Goal: Information Seeking & Learning: Learn about a topic

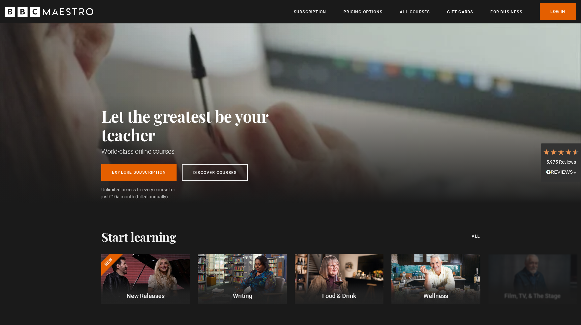
scroll to position [0, 87]
click at [563, 11] on link "Log In" at bounding box center [558, 11] width 36 height 17
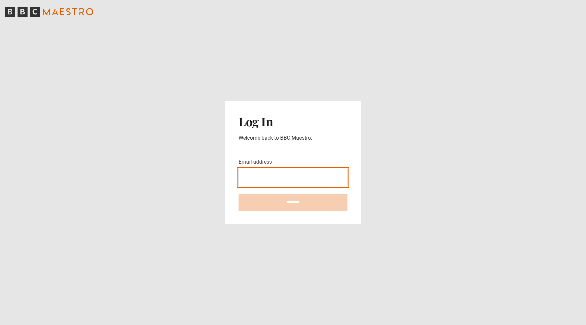
type input "**********"
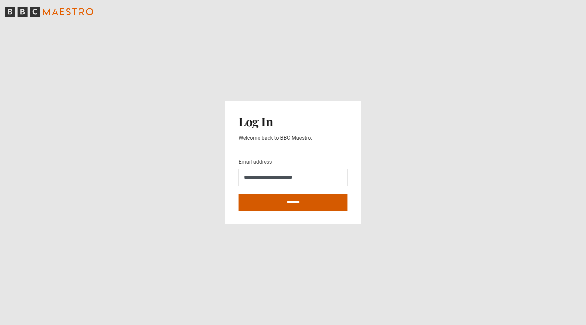
click at [311, 203] on input "********" at bounding box center [293, 202] width 109 height 17
type input "**********"
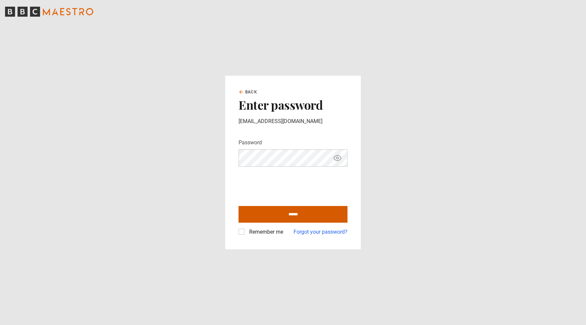
click at [275, 217] on input "******" at bounding box center [293, 214] width 109 height 17
type input "**********"
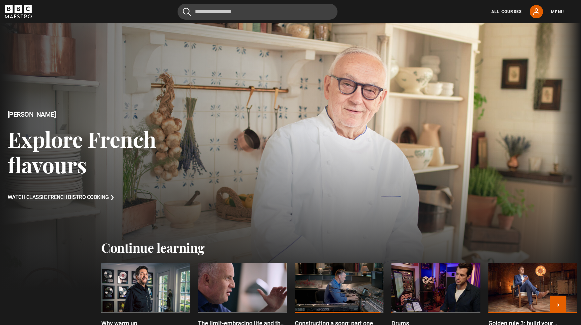
click at [161, 275] on div at bounding box center [145, 288] width 89 height 50
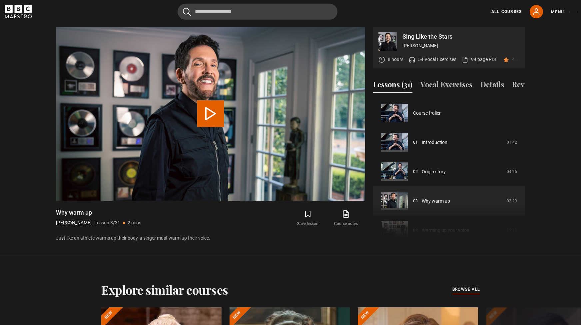
scroll to position [59, 0]
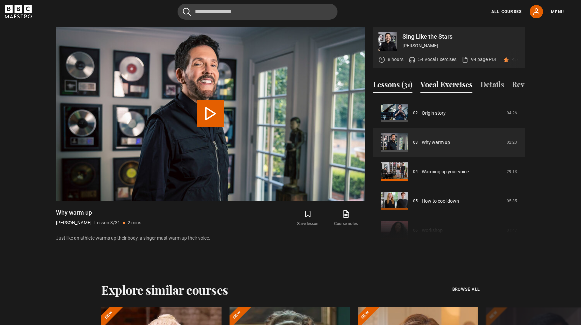
click at [449, 93] on button "Vocal Exercises" at bounding box center [447, 86] width 52 height 14
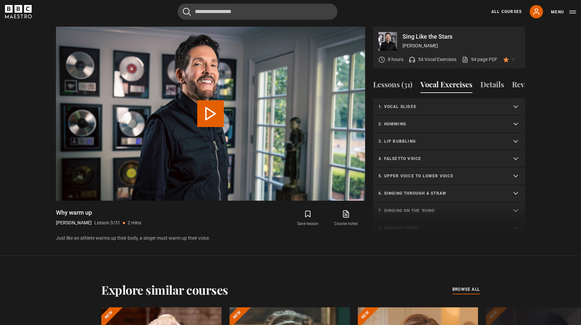
click at [429, 130] on summary "2. Humming" at bounding box center [449, 124] width 152 height 17
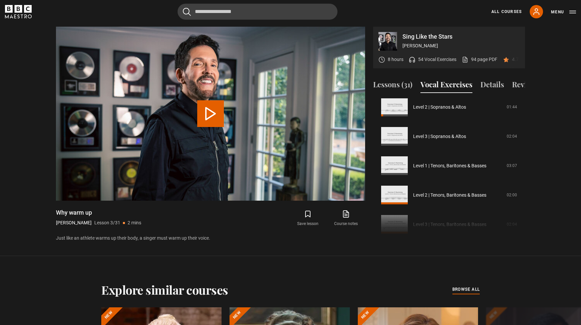
scroll to position [70, 0]
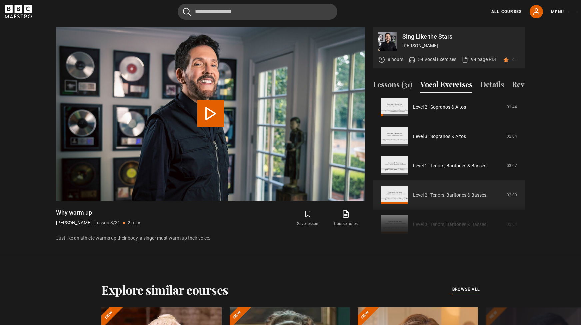
click at [459, 199] on link "Level 2 | Tenors, Baritones & Basses" at bounding box center [449, 195] width 73 height 7
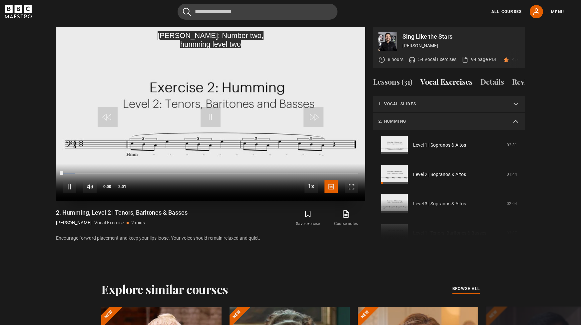
scroll to position [123, 0]
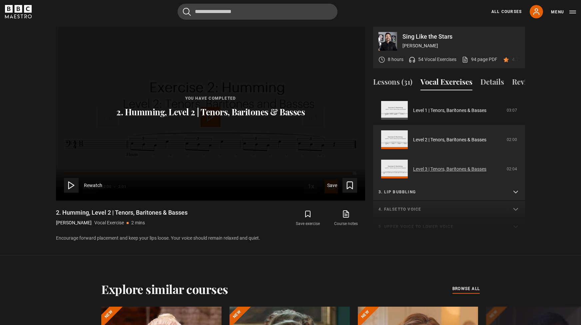
click at [447, 170] on link "Level 3 | Tenors, Baritones & Basses" at bounding box center [449, 169] width 73 height 7
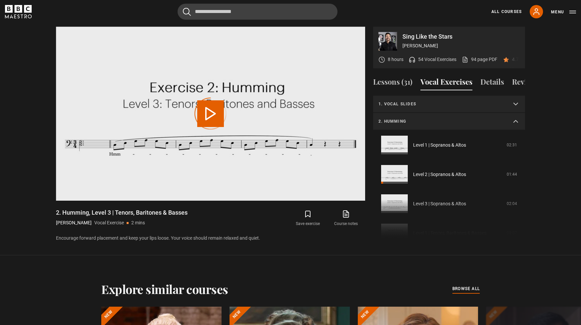
scroll to position [152, 0]
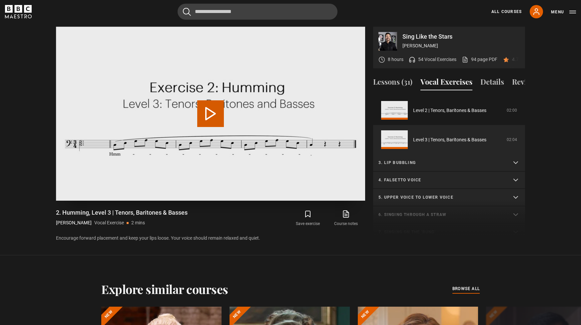
click at [235, 123] on video "Video Player" at bounding box center [210, 114] width 309 height 174
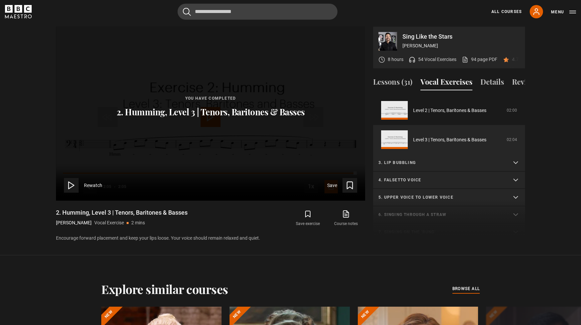
click at [484, 166] on p "3. Lip bubbling" at bounding box center [441, 163] width 125 height 6
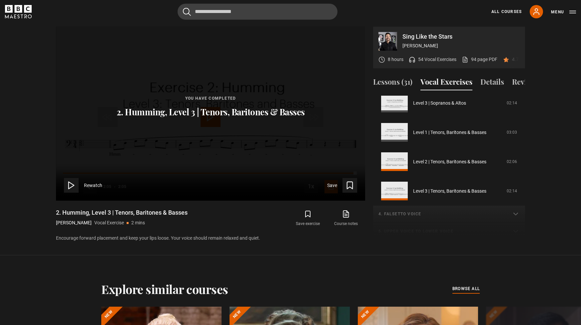
scroll to position [297, 0]
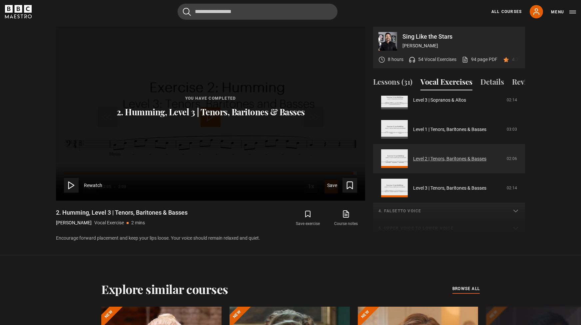
click at [471, 162] on link "Level 2 | Tenors, Baritones & Basses" at bounding box center [449, 158] width 73 height 7
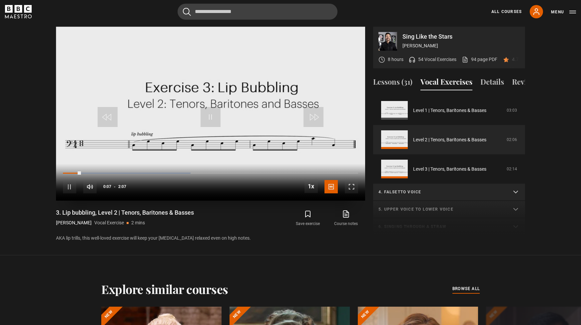
click at [210, 121] on span "Video Player" at bounding box center [211, 117] width 20 height 20
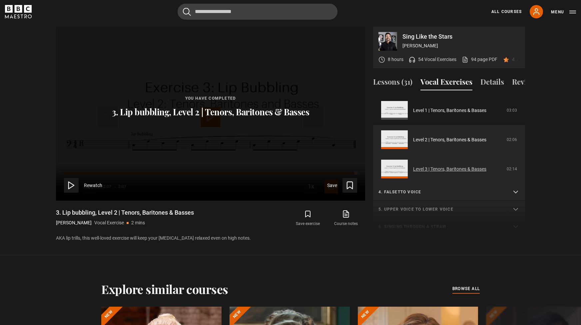
click at [422, 173] on link "Level 3 | Tenors, Baritones & Basses" at bounding box center [449, 169] width 73 height 7
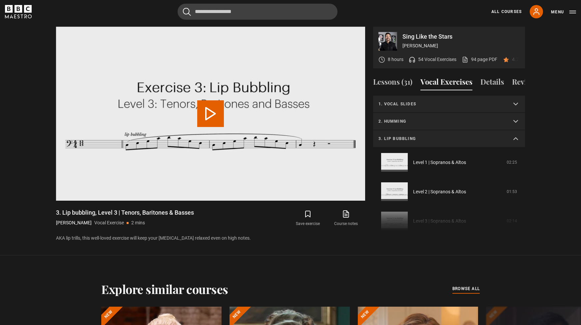
scroll to position [169, 0]
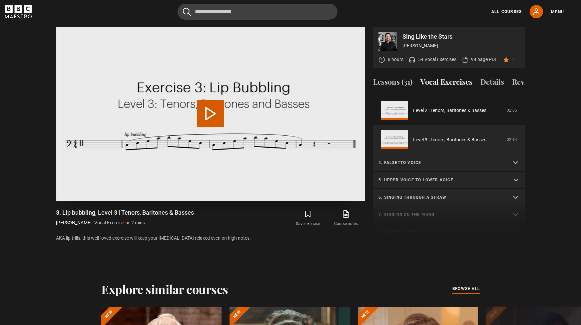
click at [245, 131] on video "Video Player" at bounding box center [210, 114] width 309 height 174
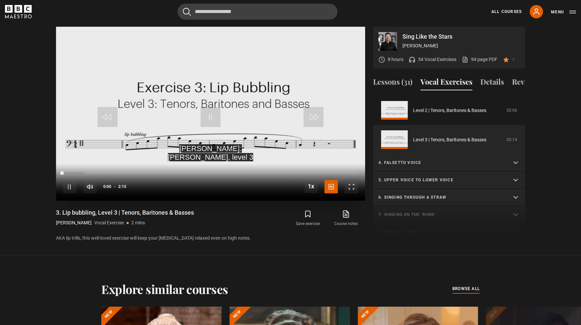
click at [227, 124] on video "Video Player" at bounding box center [210, 114] width 309 height 174
click at [282, 139] on video "Video Player" at bounding box center [210, 114] width 309 height 174
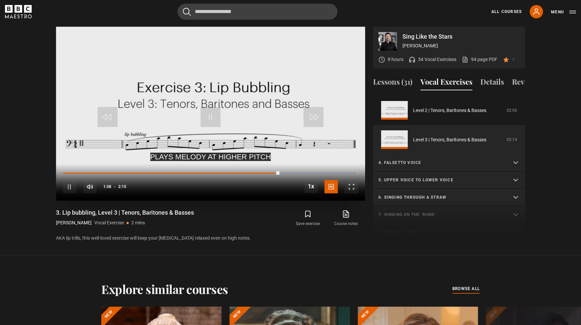
click at [208, 113] on span "Video Player" at bounding box center [211, 117] width 20 height 20
click at [206, 110] on span "Video Player" at bounding box center [211, 117] width 20 height 20
